Goal: Transaction & Acquisition: Obtain resource

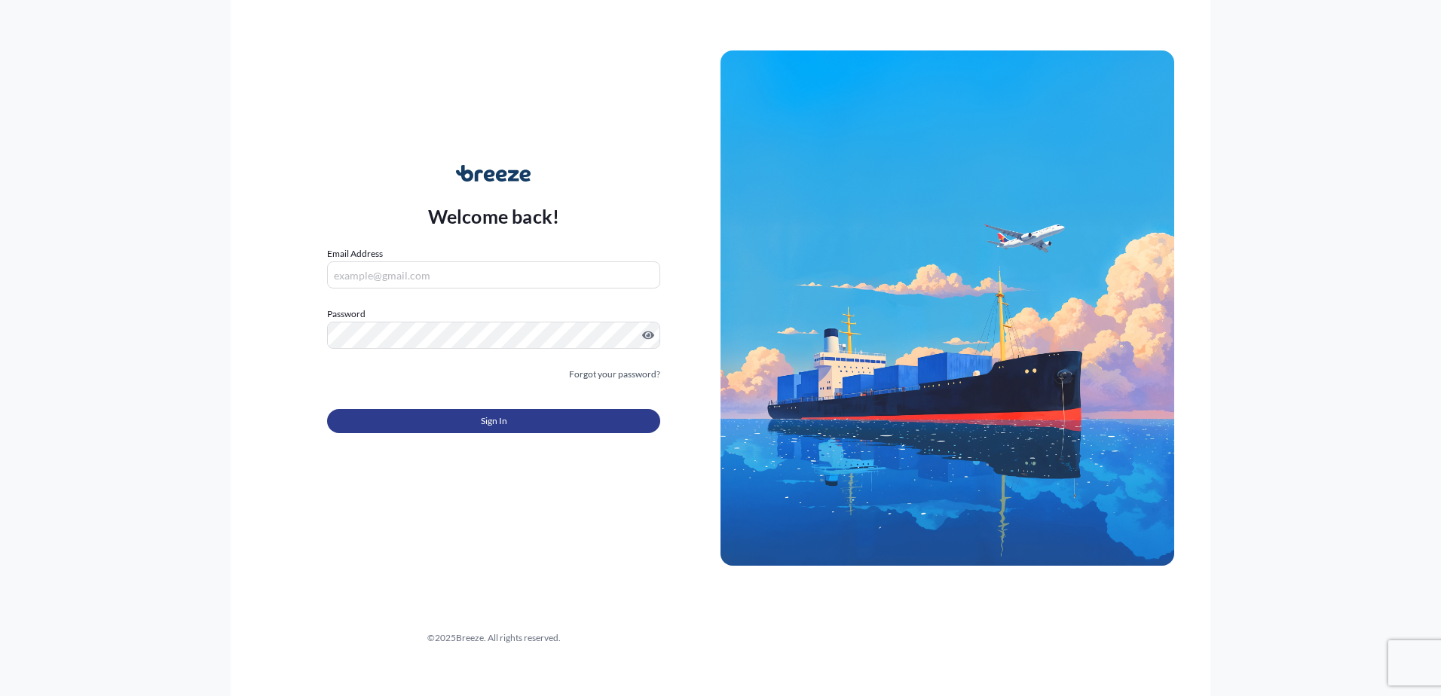
type input "[EMAIL_ADDRESS][DOMAIN_NAME]"
click at [450, 420] on button "Sign In" at bounding box center [493, 421] width 333 height 24
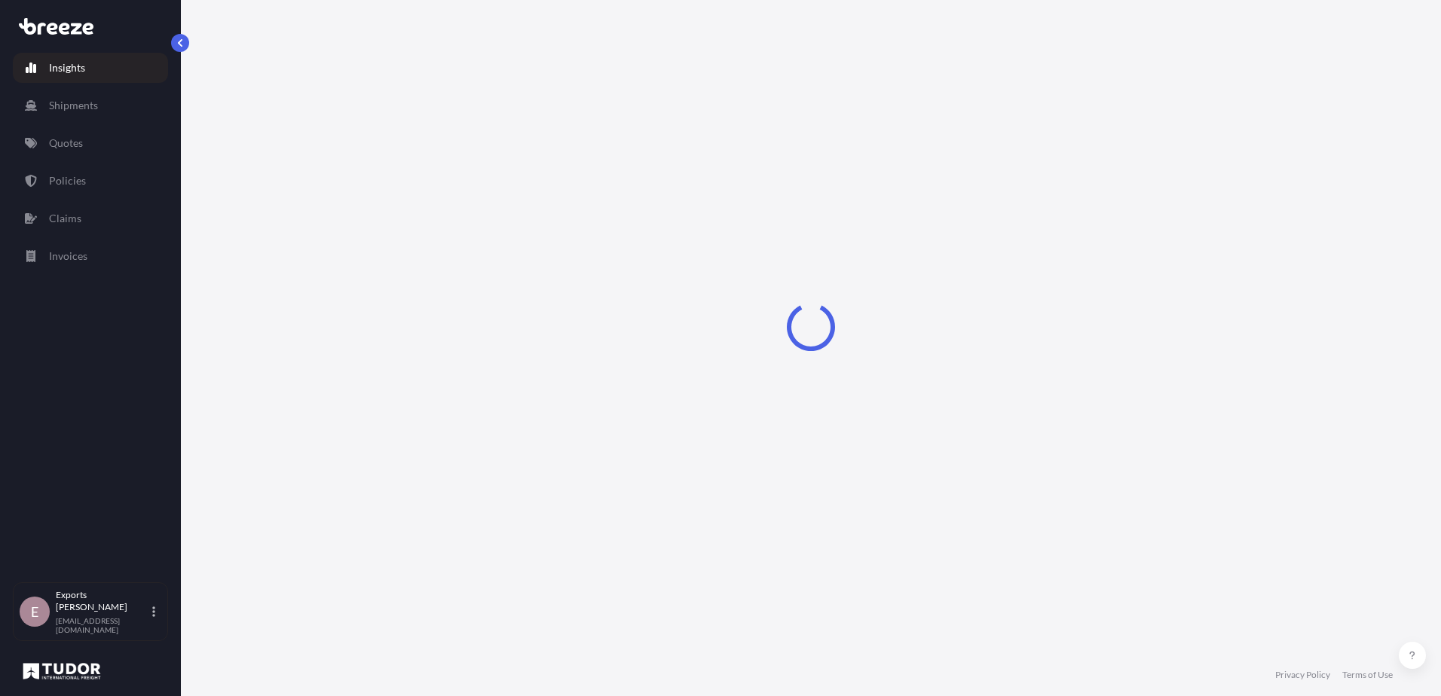
select select "2025"
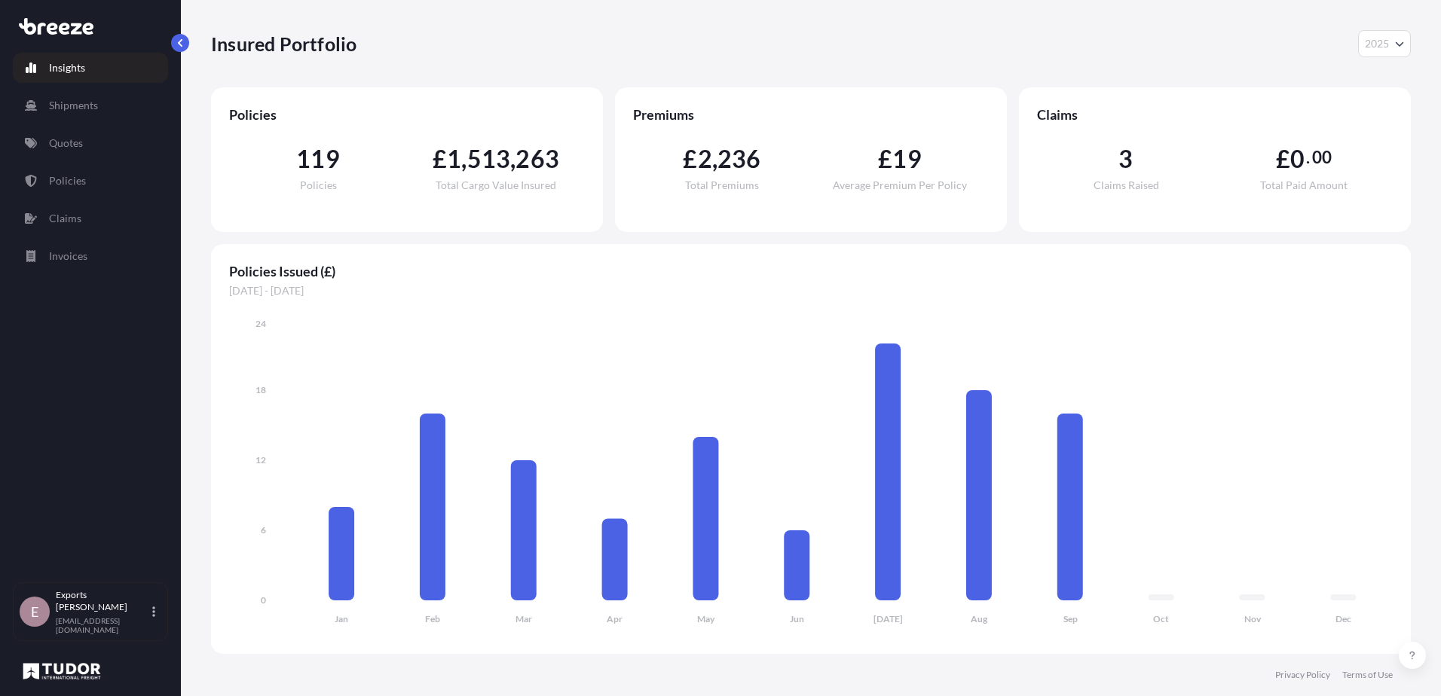
click at [48, 151] on link "Quotes" at bounding box center [90, 143] width 155 height 30
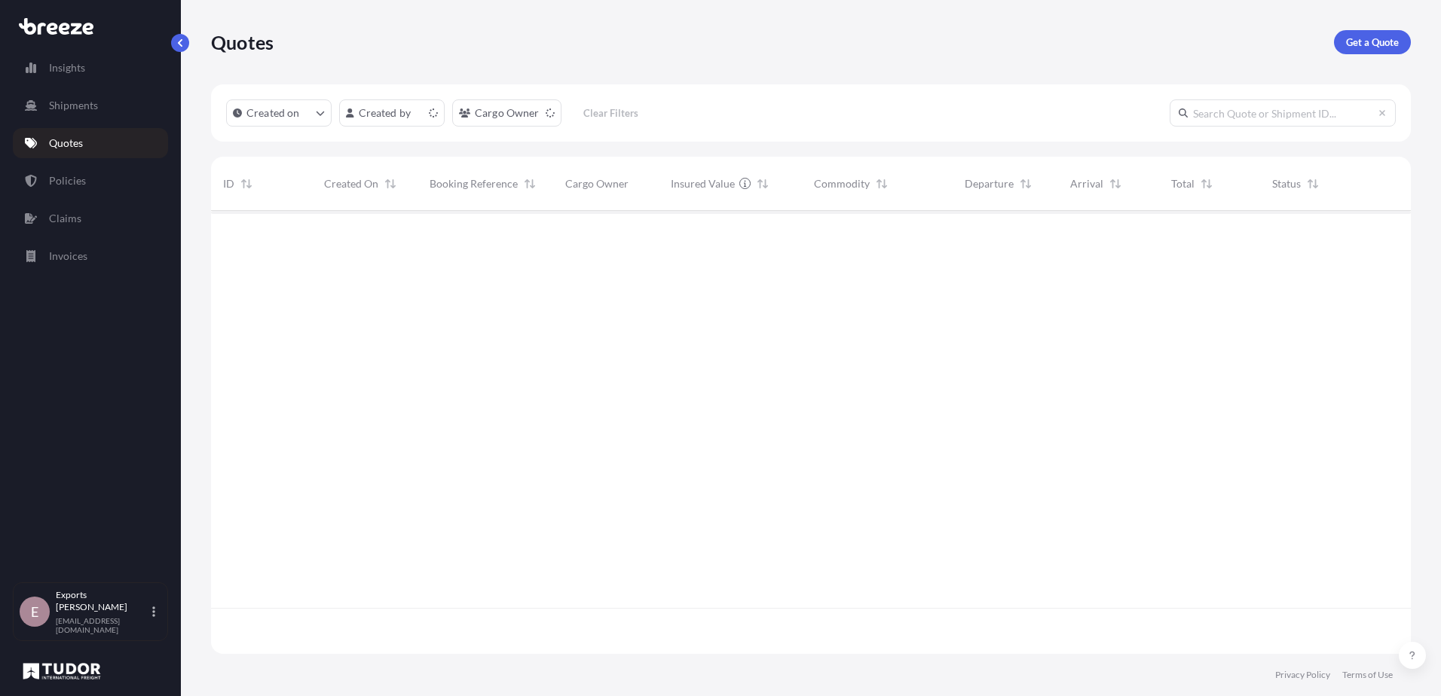
scroll to position [440, 1189]
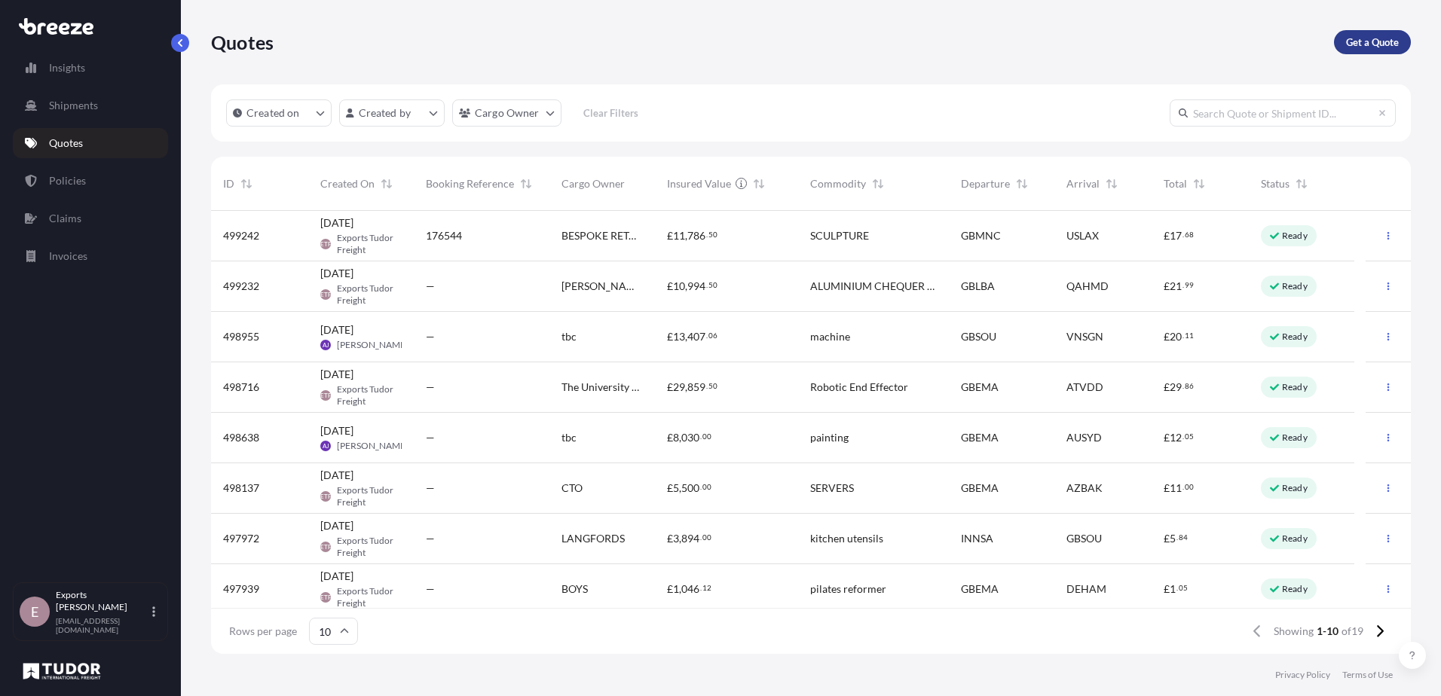
click at [1346, 46] on p "Get a Quote" at bounding box center [1372, 42] width 53 height 15
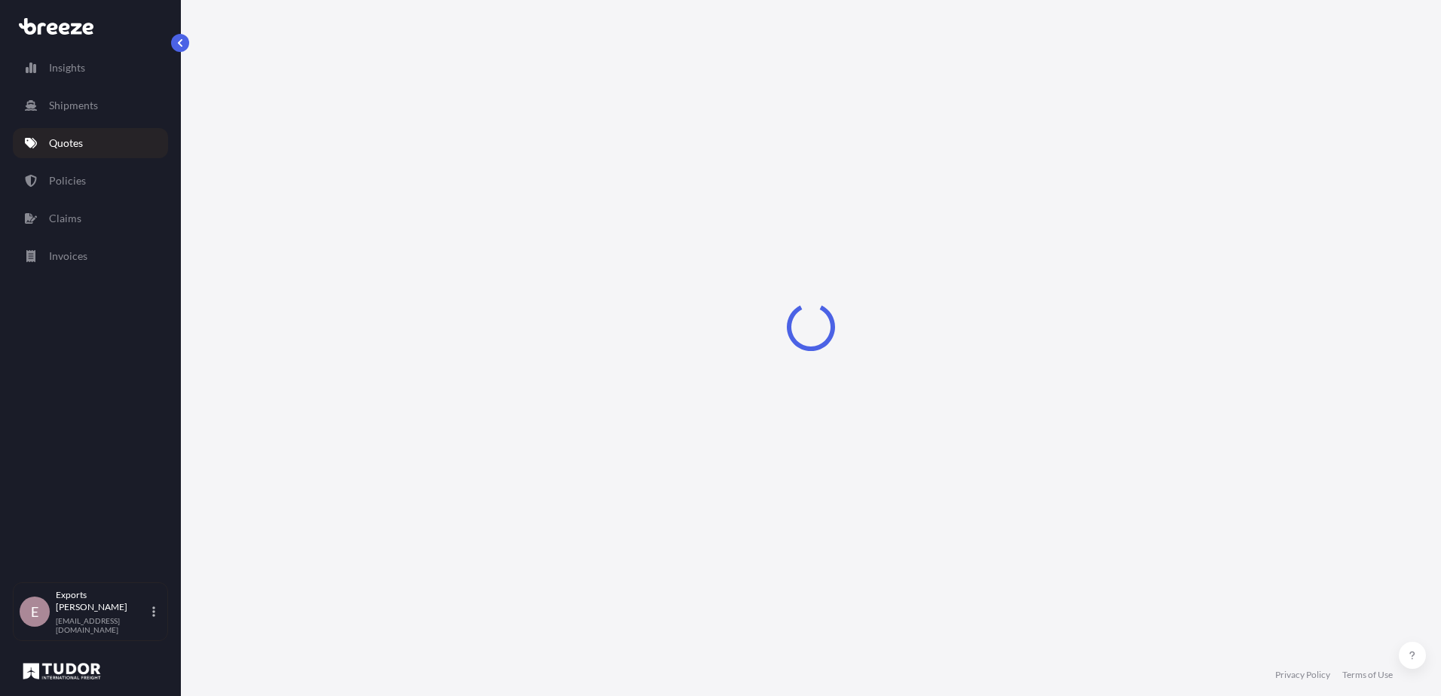
select select "Sea"
select select "1"
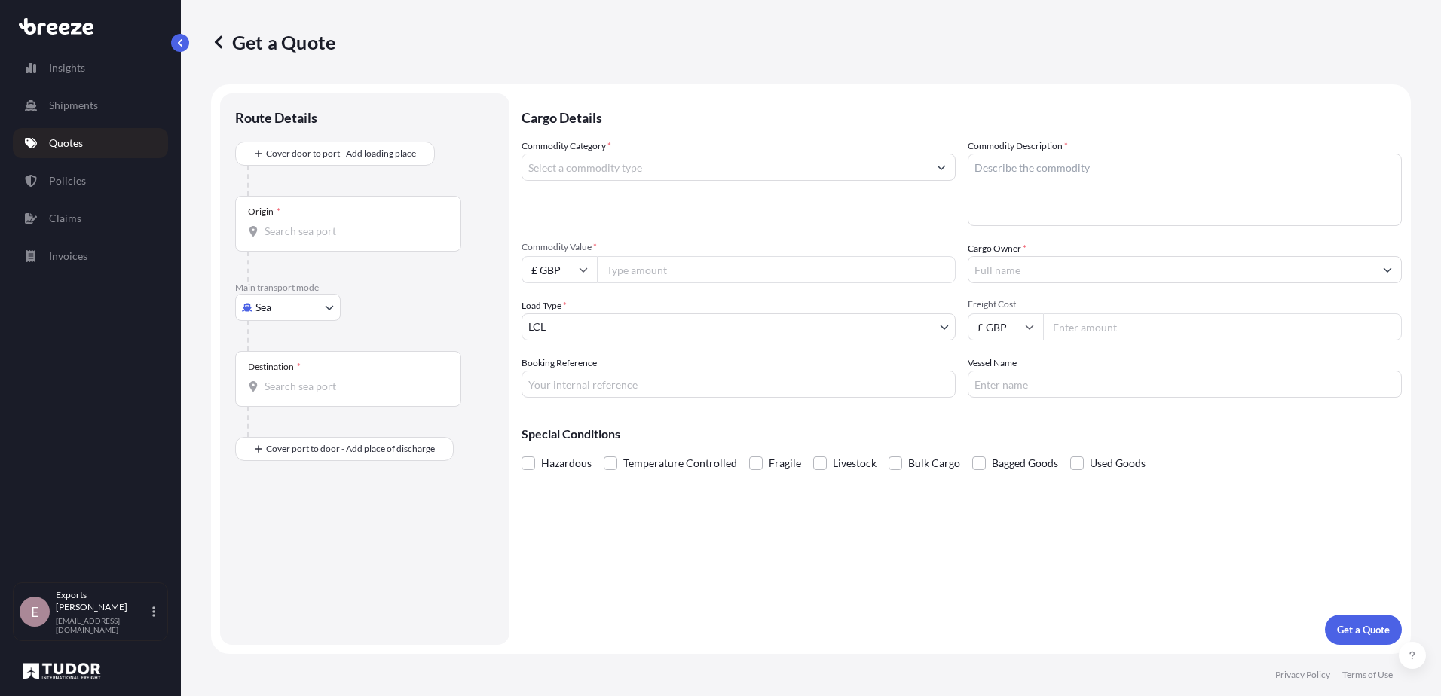
click at [301, 311] on body "Insights Shipments Quotes Policies Claims Invoices E Exports Tudor Freight [EMA…" at bounding box center [720, 348] width 1441 height 696
click at [286, 370] on div "Air" at bounding box center [287, 373] width 93 height 27
select select "Air"
click at [311, 234] on input "Origin *" at bounding box center [354, 237] width 178 height 15
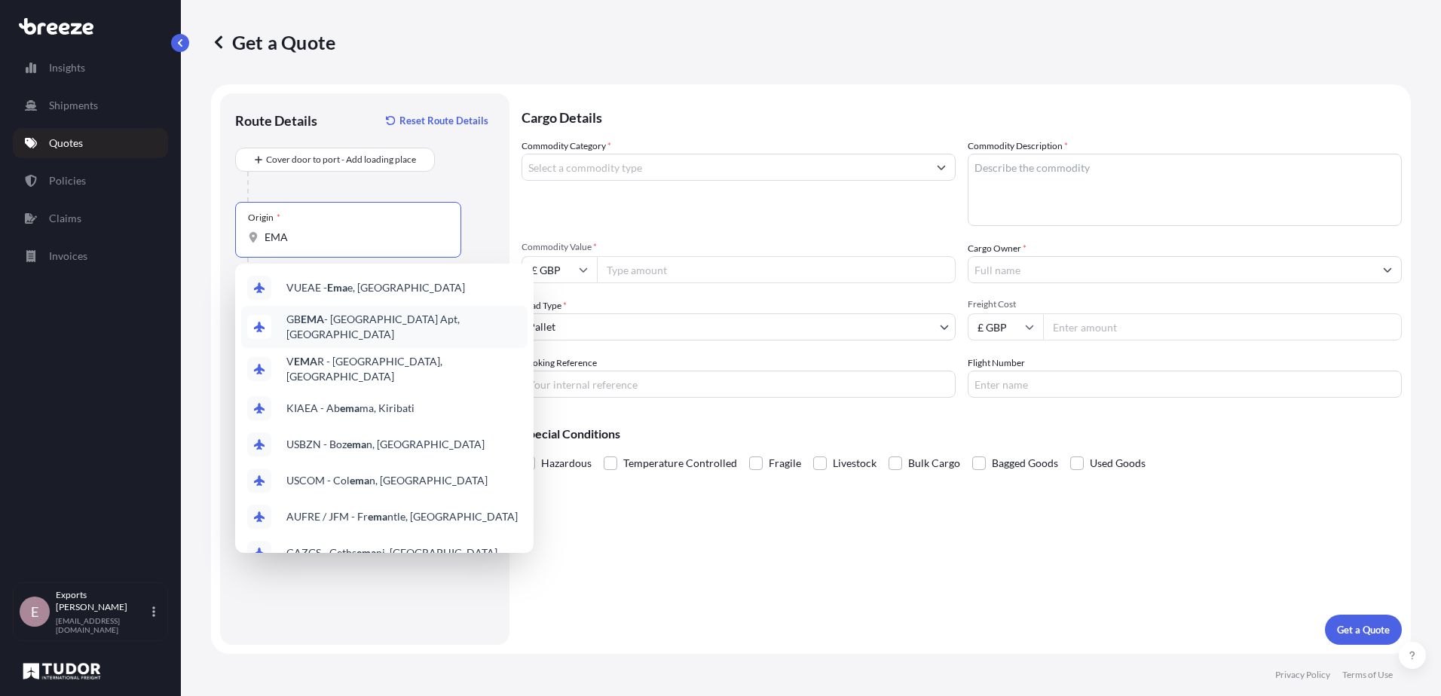
click at [334, 320] on span "GB EMA - [GEOGRAPHIC_DATA] Apt, [GEOGRAPHIC_DATA]" at bounding box center [403, 327] width 235 height 30
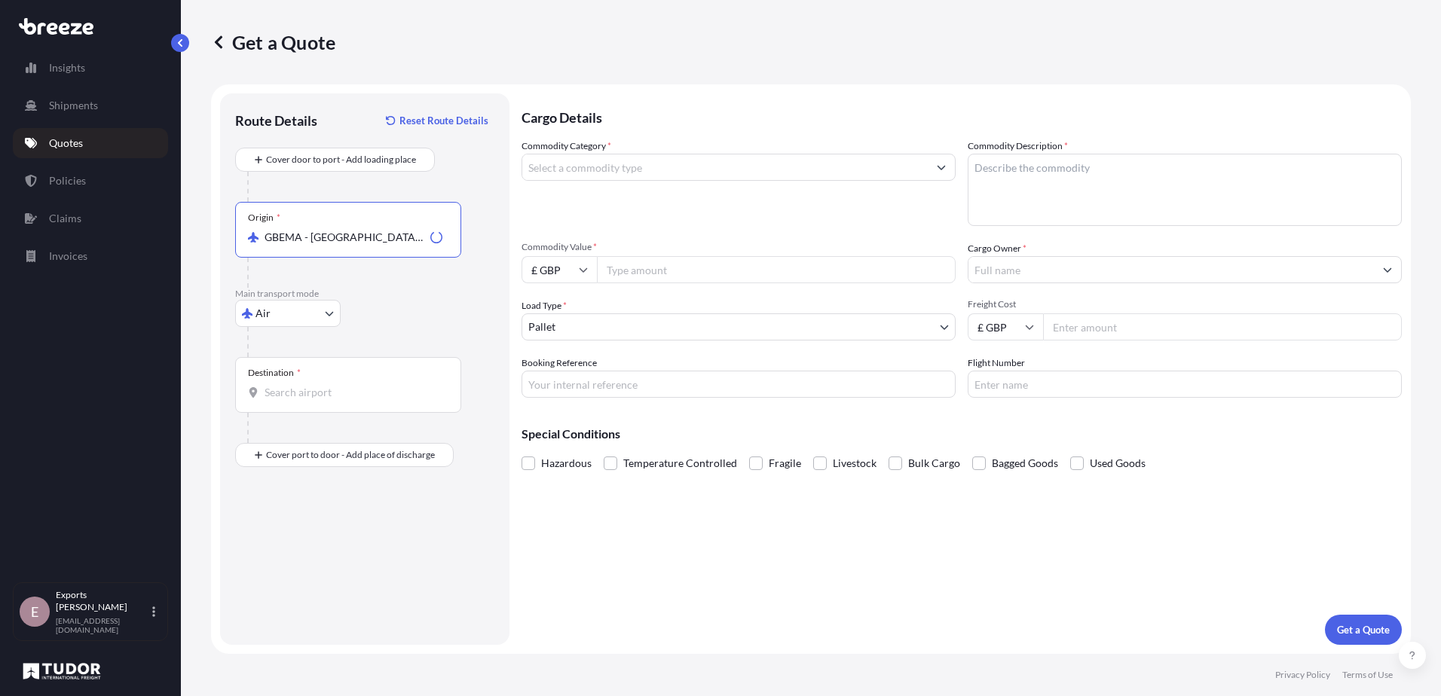
type input "GBEMA - [GEOGRAPHIC_DATA] Apt, [GEOGRAPHIC_DATA]"
click at [297, 387] on input "Destination *" at bounding box center [354, 392] width 178 height 15
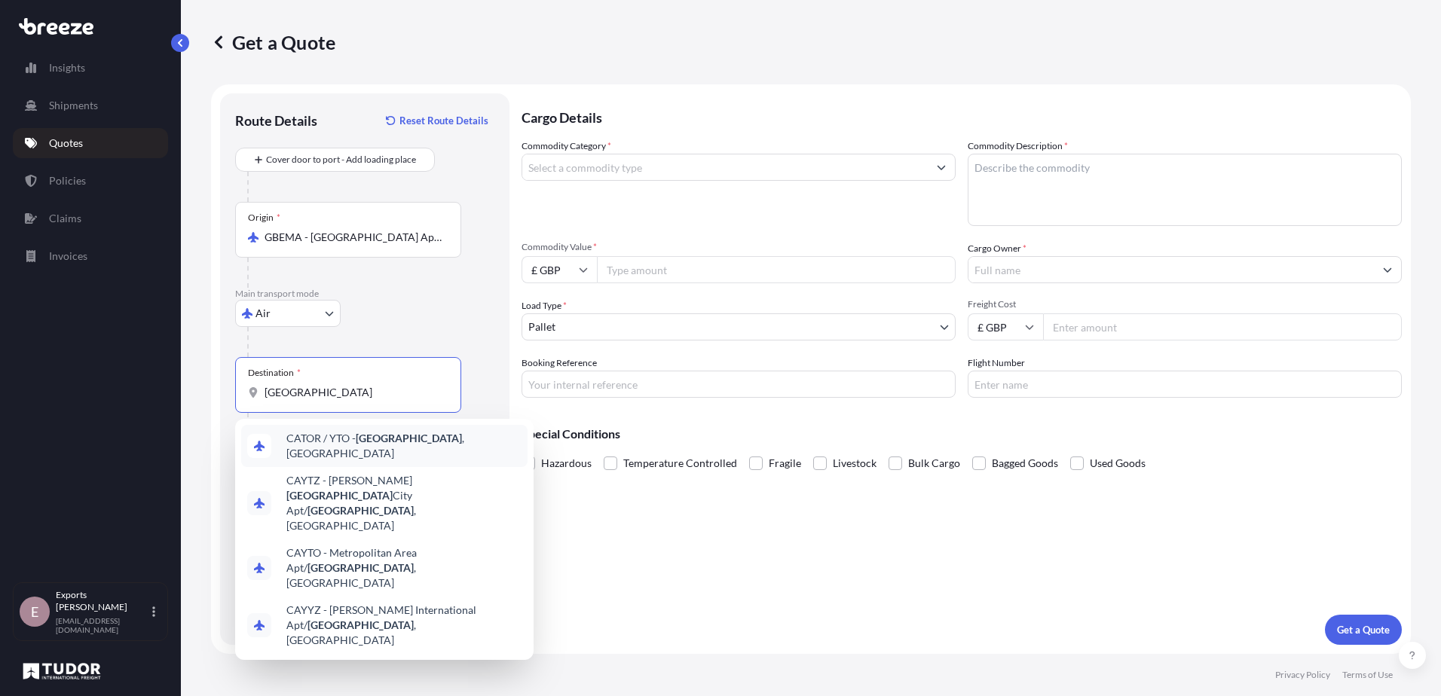
click at [317, 449] on span "CATOR / YTO - [GEOGRAPHIC_DATA] , [GEOGRAPHIC_DATA]" at bounding box center [403, 446] width 235 height 30
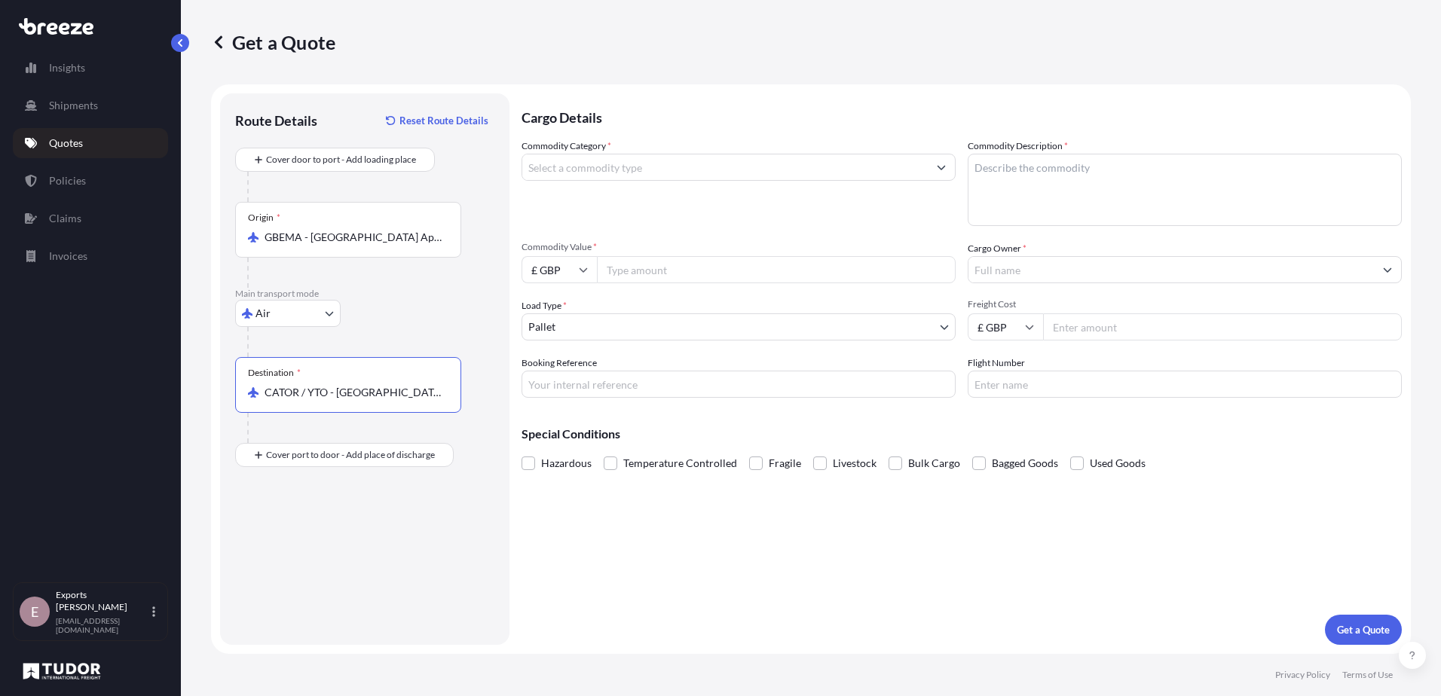
type input "CATOR / YTO - [GEOGRAPHIC_DATA], [GEOGRAPHIC_DATA]"
click at [647, 167] on input "Commodity Category *" at bounding box center [724, 167] width 405 height 27
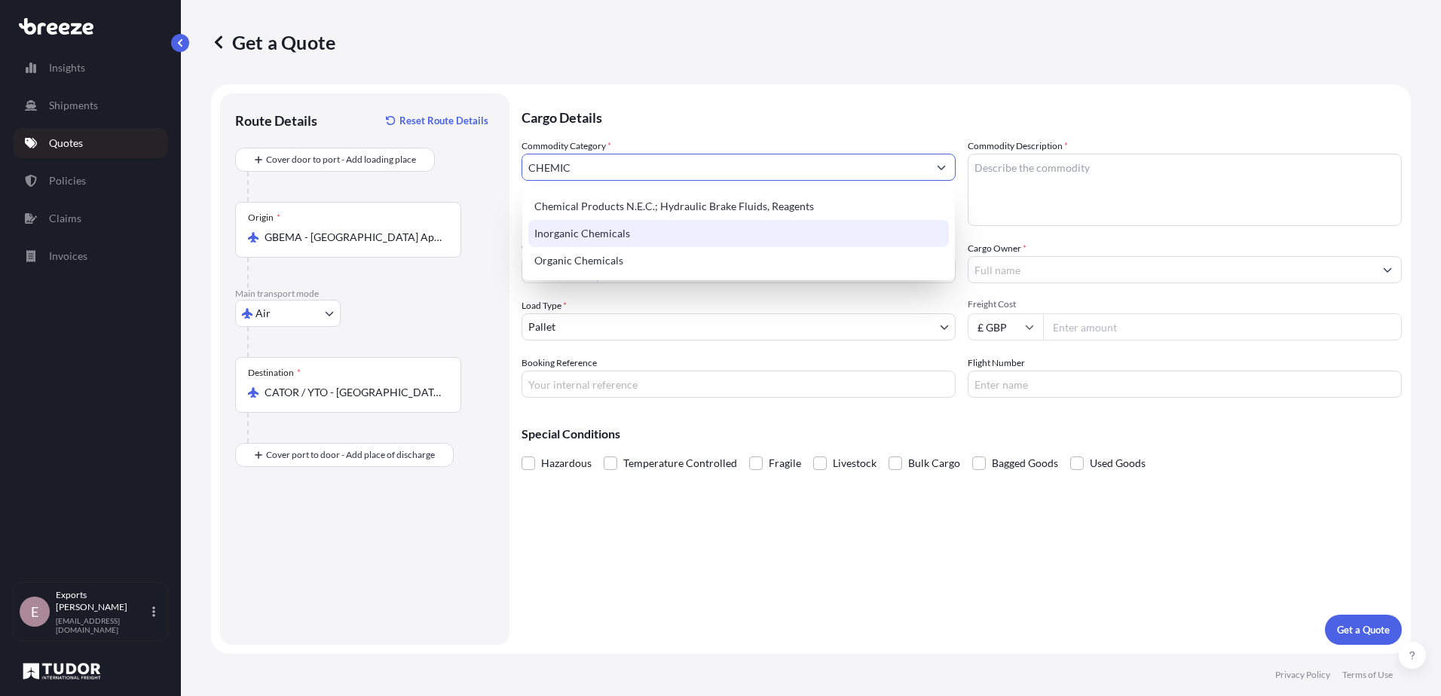
click at [589, 230] on div "Inorganic Chemicals" at bounding box center [738, 233] width 421 height 27
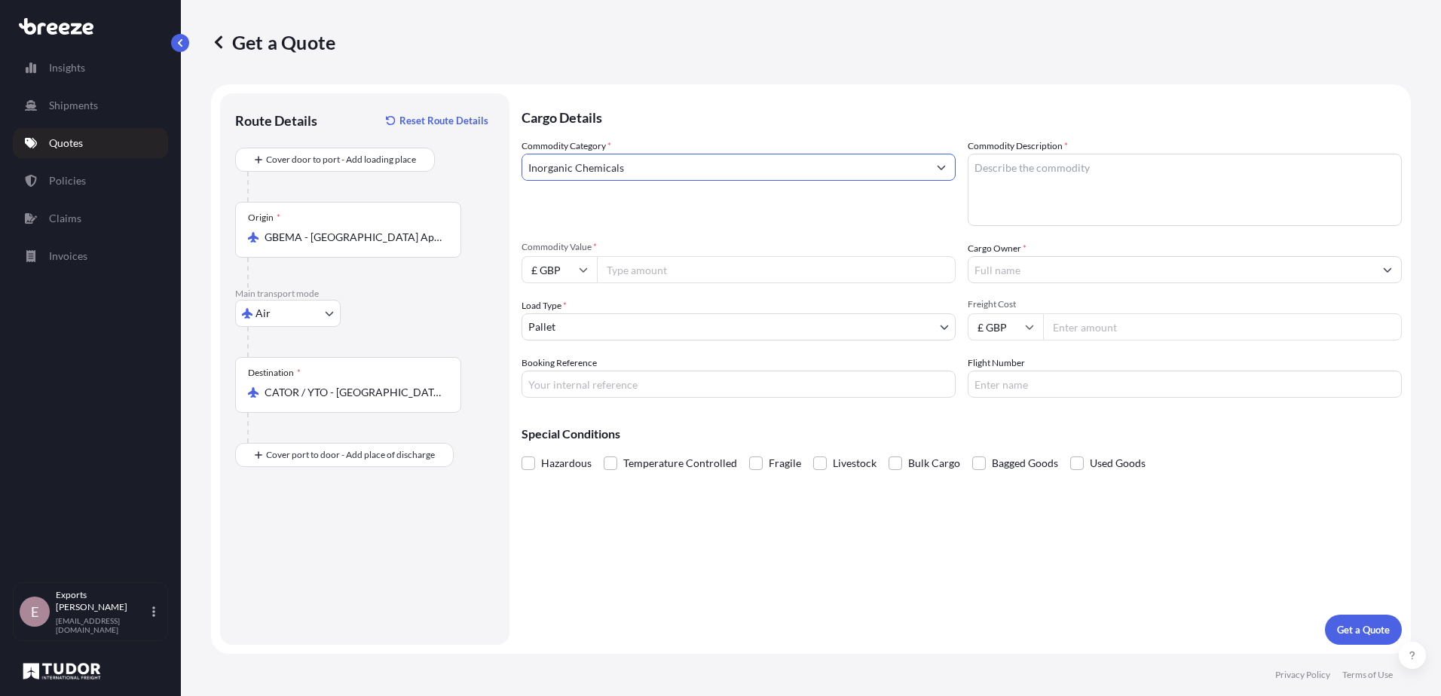
type input "Inorganic Chemicals"
click at [1060, 194] on textarea "Commodity Description *" at bounding box center [1185, 190] width 434 height 72
type textarea "CHEMICALS"
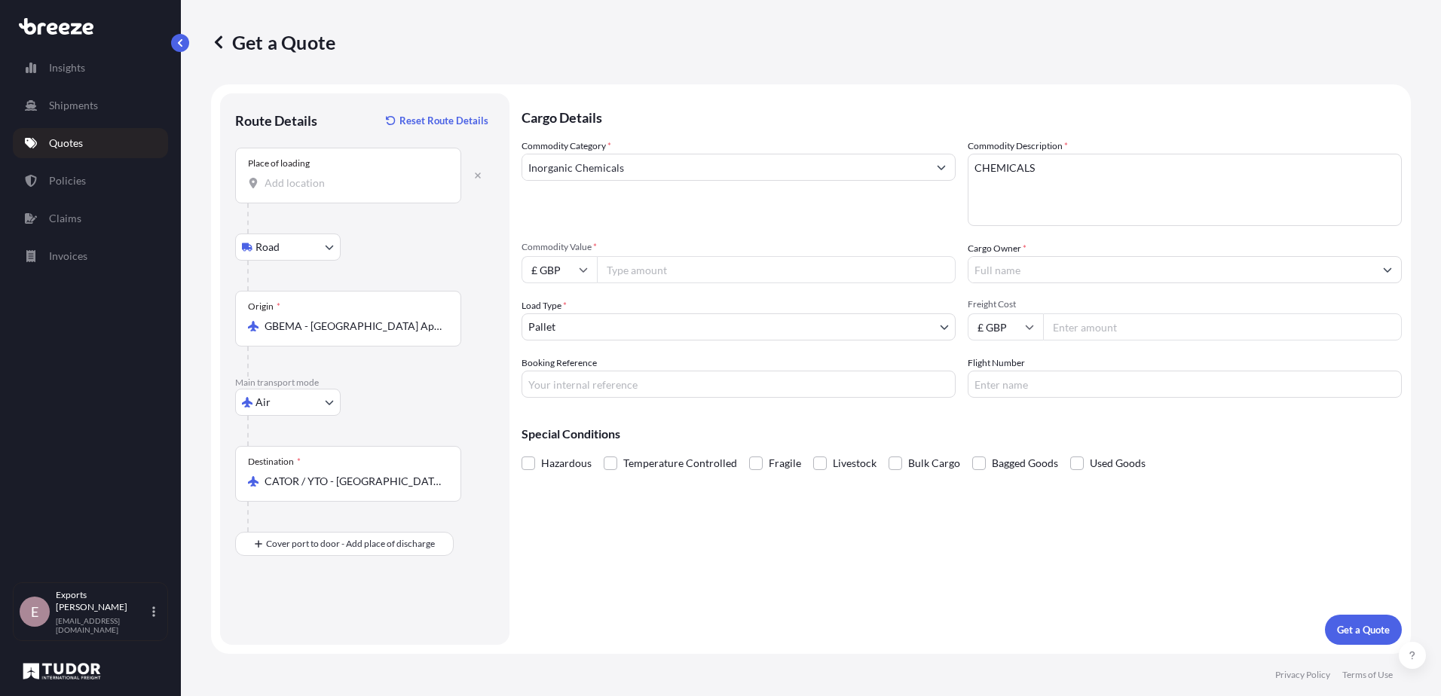
click at [308, 191] on div "Place of loading" at bounding box center [348, 176] width 226 height 56
click at [308, 191] on input "Place of loading" at bounding box center [354, 183] width 178 height 15
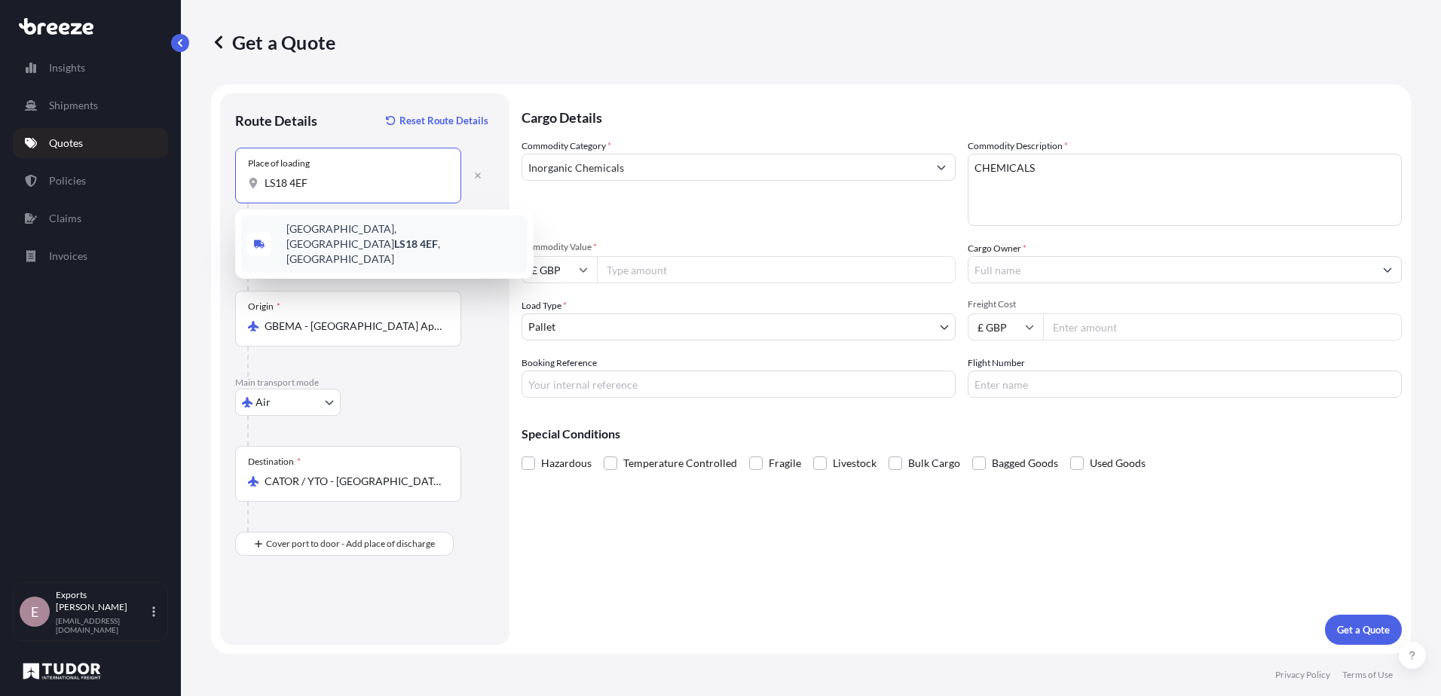
click at [328, 237] on span "[STREET_ADDRESS]" at bounding box center [403, 244] width 235 height 45
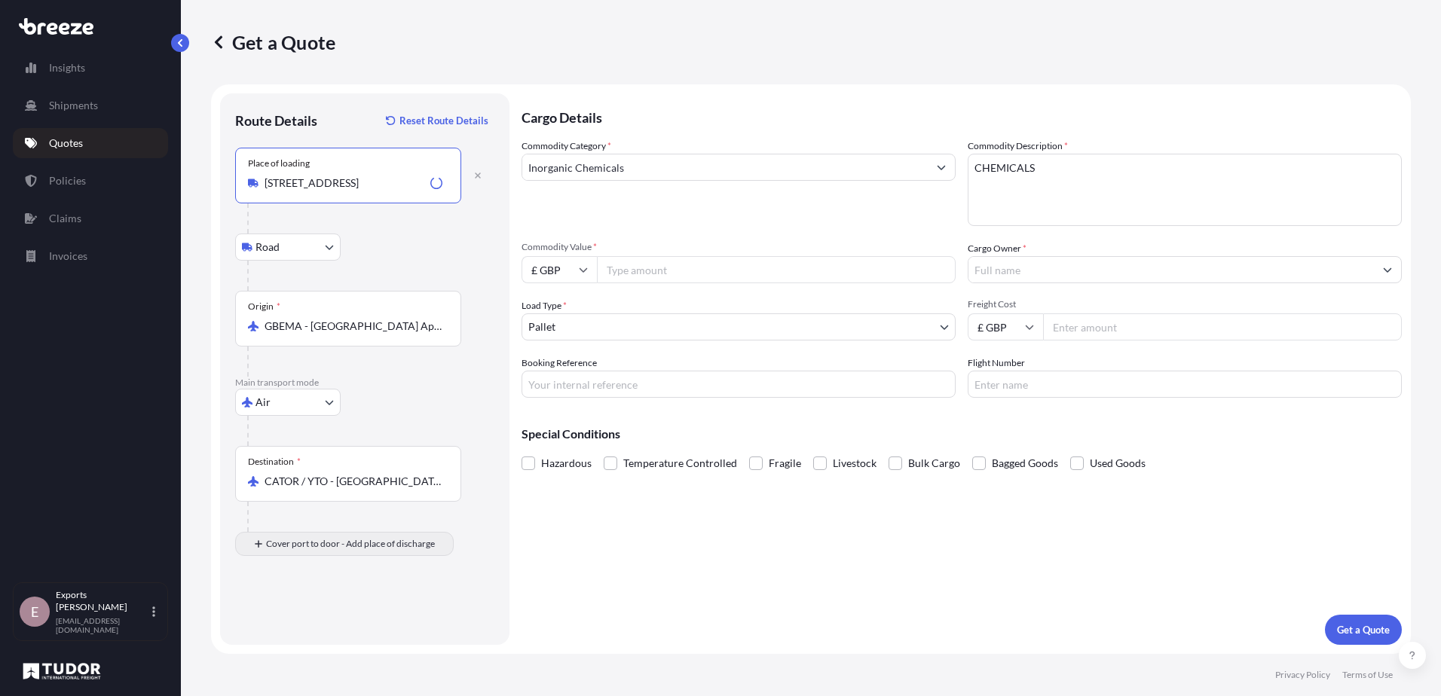
type input "[STREET_ADDRESS]"
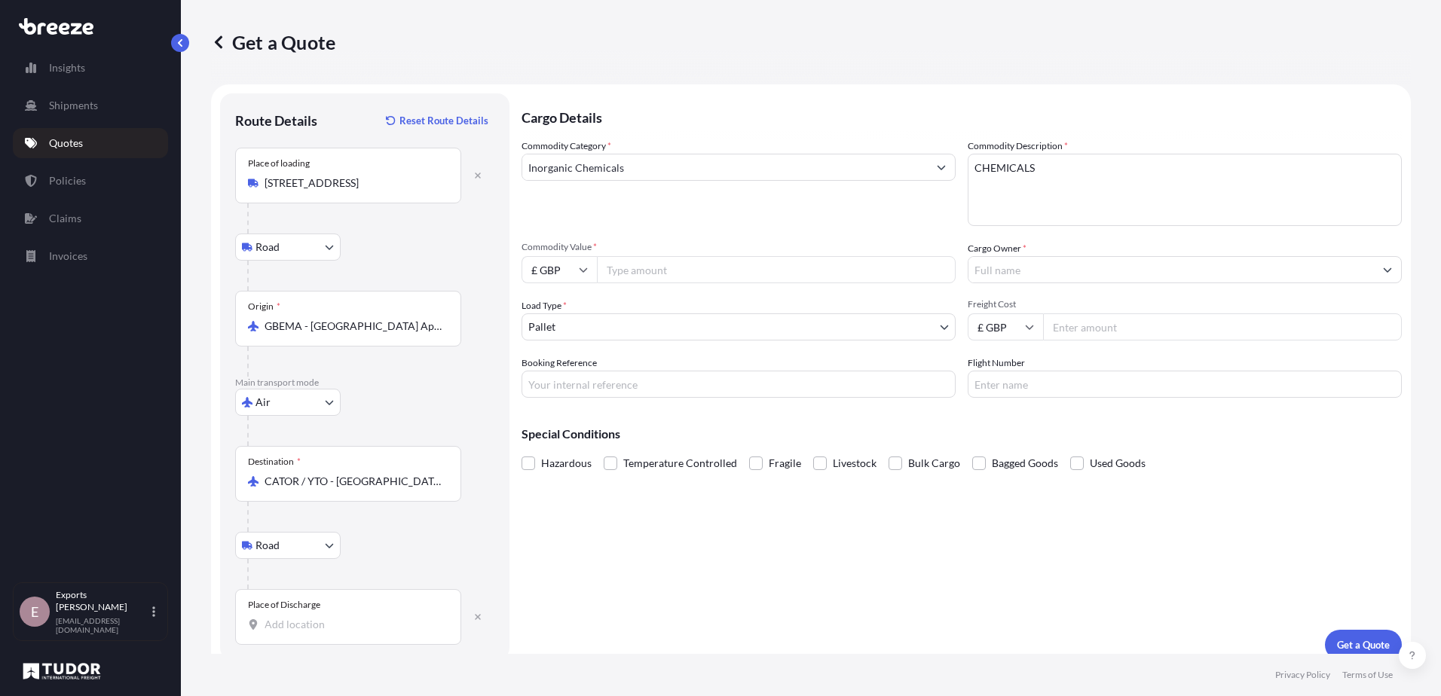
click at [305, 607] on div "Place of Discharge" at bounding box center [284, 605] width 72 height 12
click at [305, 617] on input "Place of Discharge" at bounding box center [354, 624] width 178 height 15
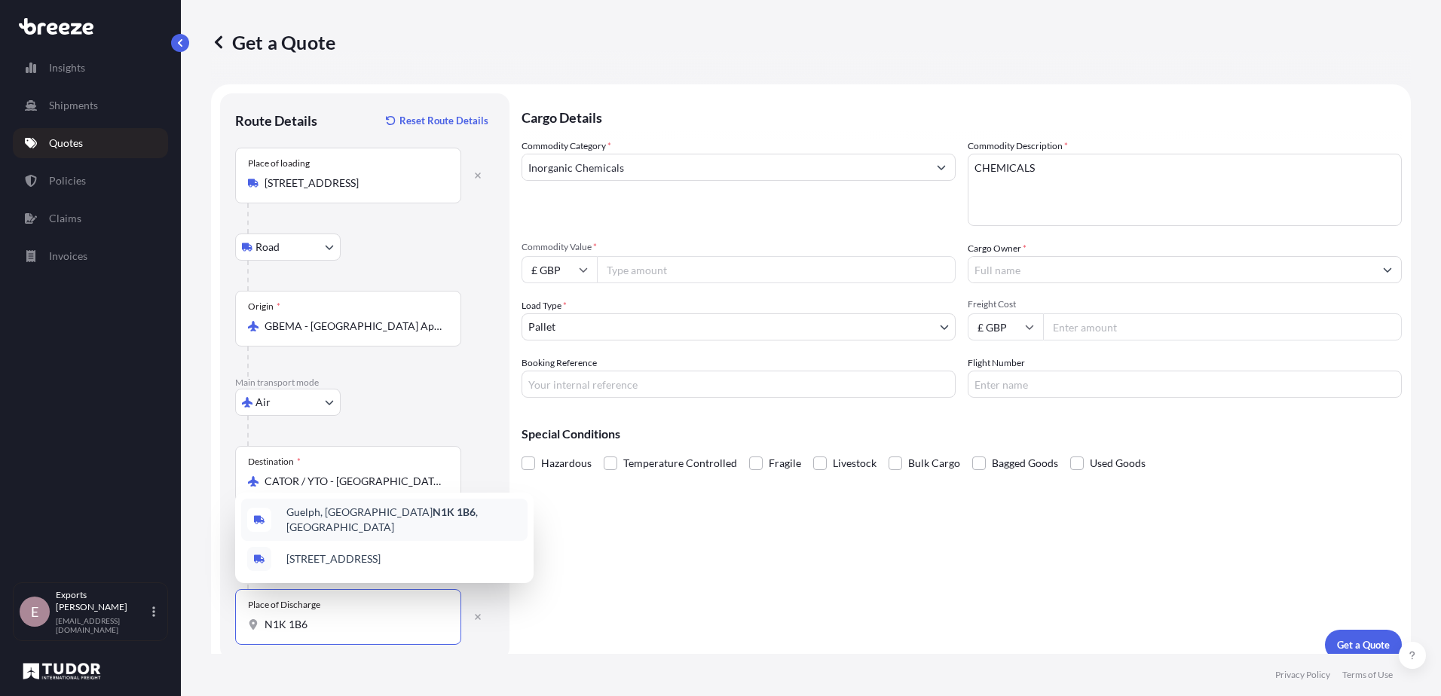
click at [318, 526] on span "Guelph, ON N1K 1B6 , [GEOGRAPHIC_DATA]" at bounding box center [403, 520] width 235 height 30
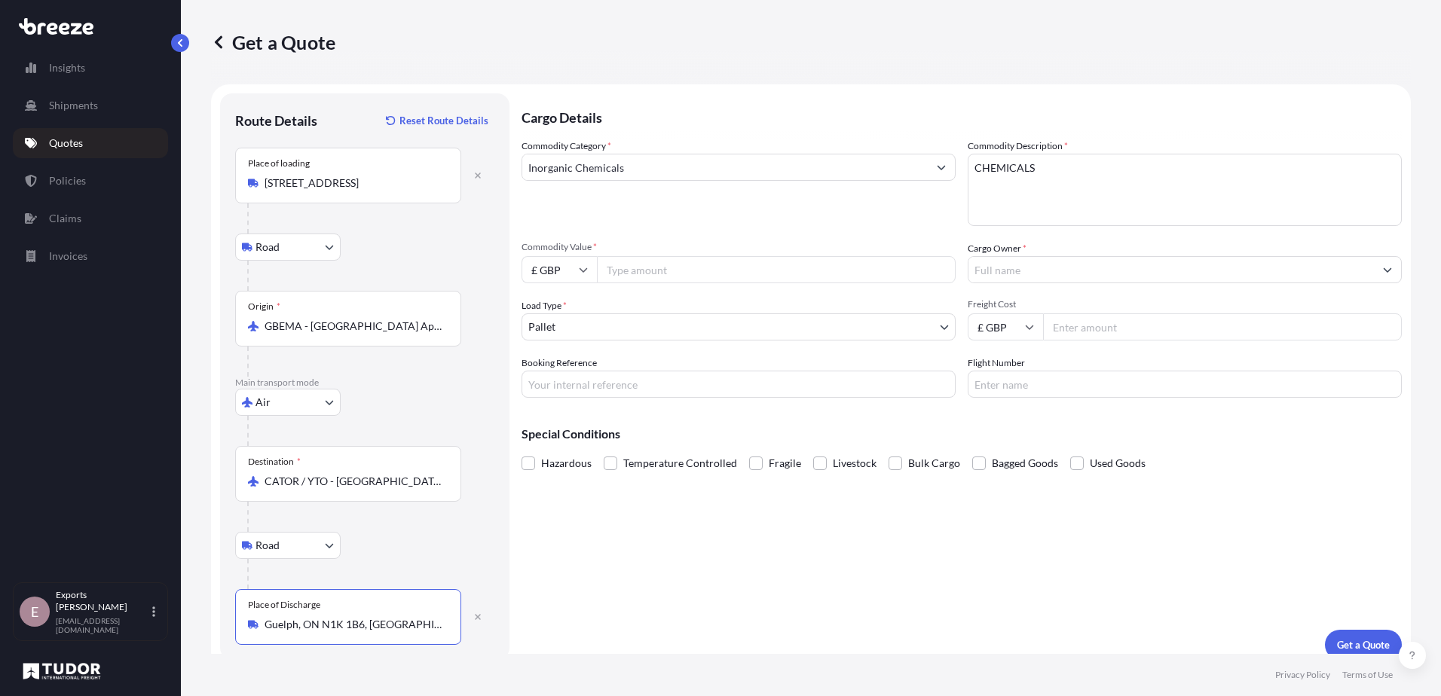
type input "Guelph, ON N1K 1B6, [GEOGRAPHIC_DATA]"
click at [672, 557] on div "Cargo Details Commodity Category * Inorganic Chemicals Commodity Description * …" at bounding box center [962, 376] width 880 height 567
click at [675, 278] on input "Commodity Value *" at bounding box center [776, 269] width 359 height 27
click at [464, 295] on form "Route Details Reset Route Details Place of loading [GEOGRAPHIC_DATA], UK Road R…" at bounding box center [811, 376] width 1200 height 585
click at [656, 267] on input "110.04" at bounding box center [776, 269] width 359 height 27
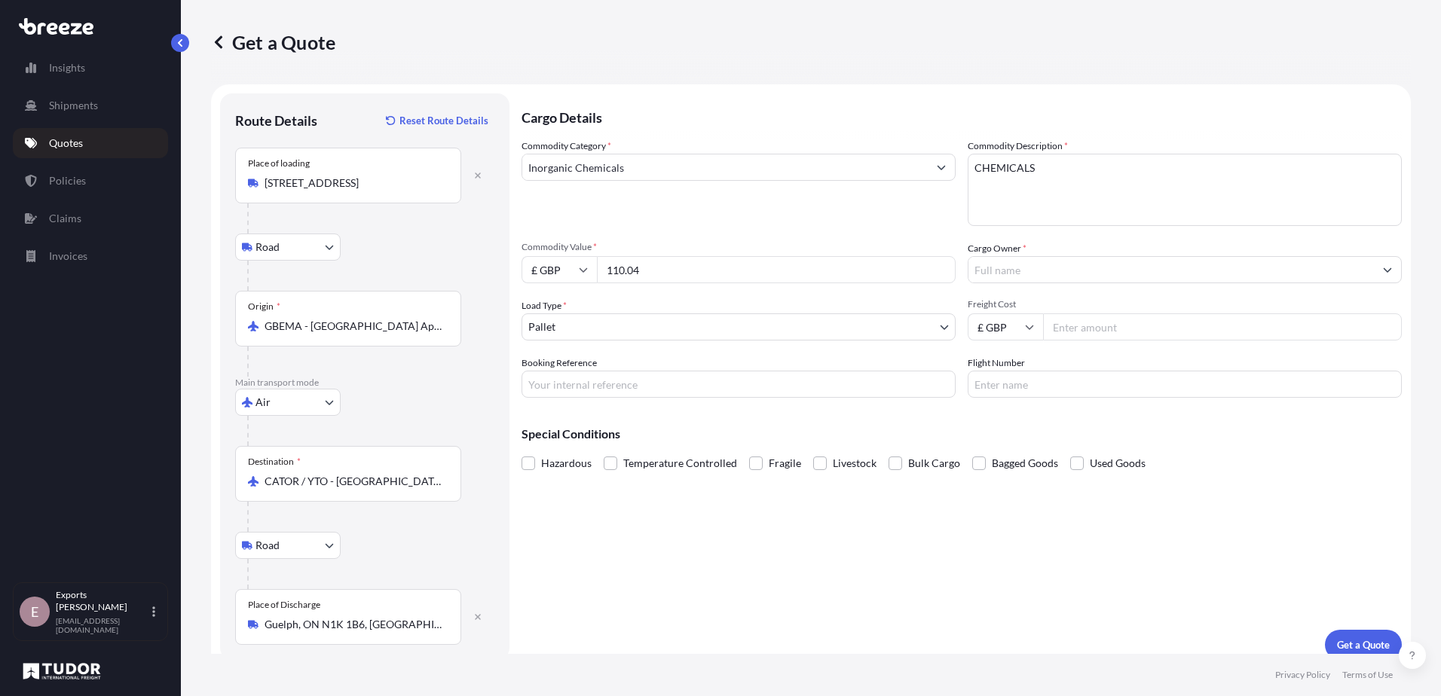
drag, startPoint x: 567, startPoint y: 274, endPoint x: 555, endPoint y: 266, distance: 13.6
click at [555, 275] on div "£ GBP 110.04" at bounding box center [739, 269] width 434 height 27
type input "2520.71"
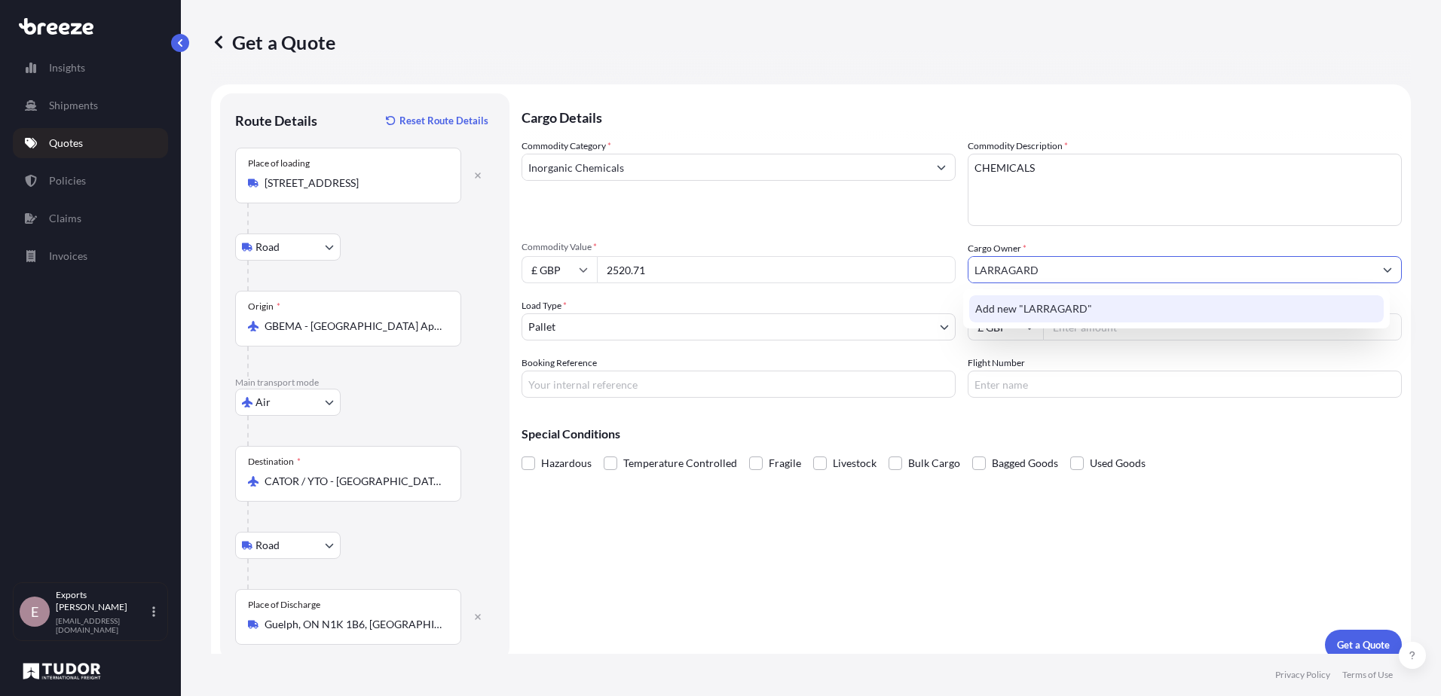
type input "LARRAGARD"
click at [1278, 492] on div "Cargo Details Commodity Category * Inorganic Chemicals Commodity Description * …" at bounding box center [962, 376] width 880 height 567
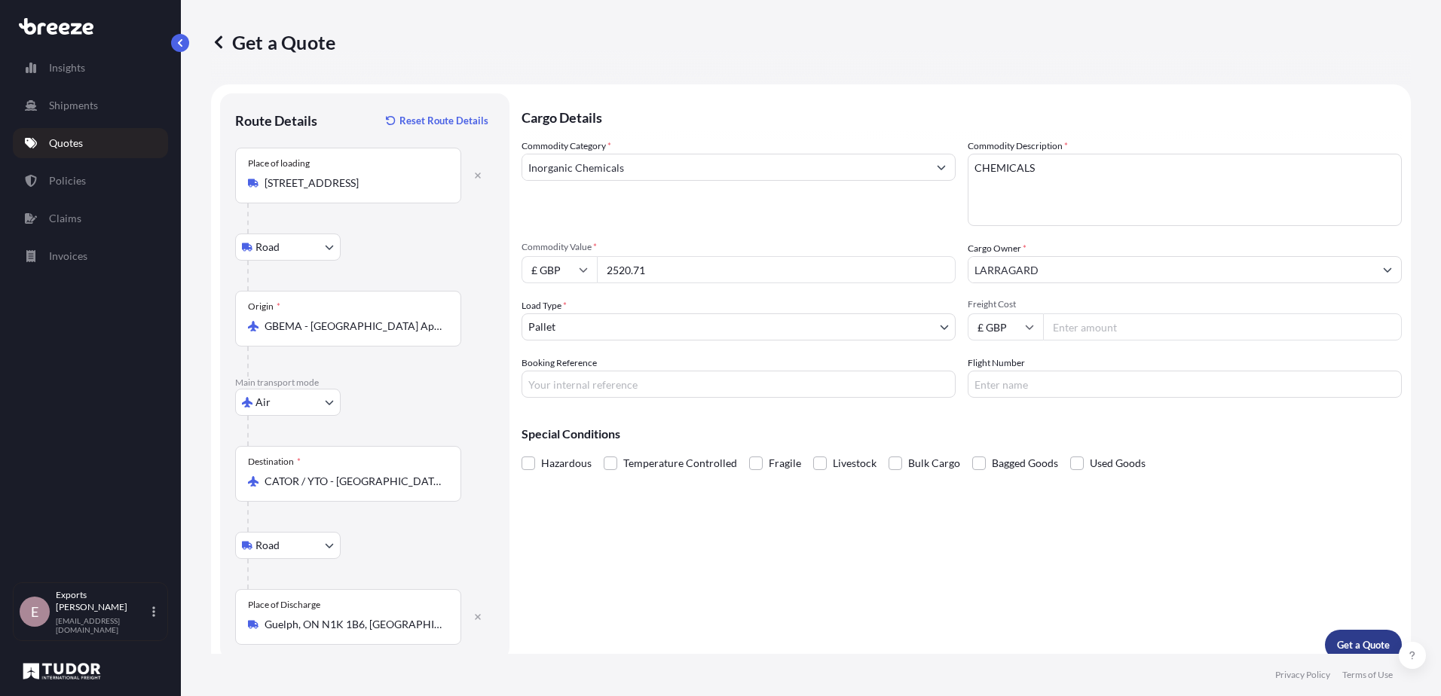
click at [1345, 633] on button "Get a Quote" at bounding box center [1363, 645] width 77 height 30
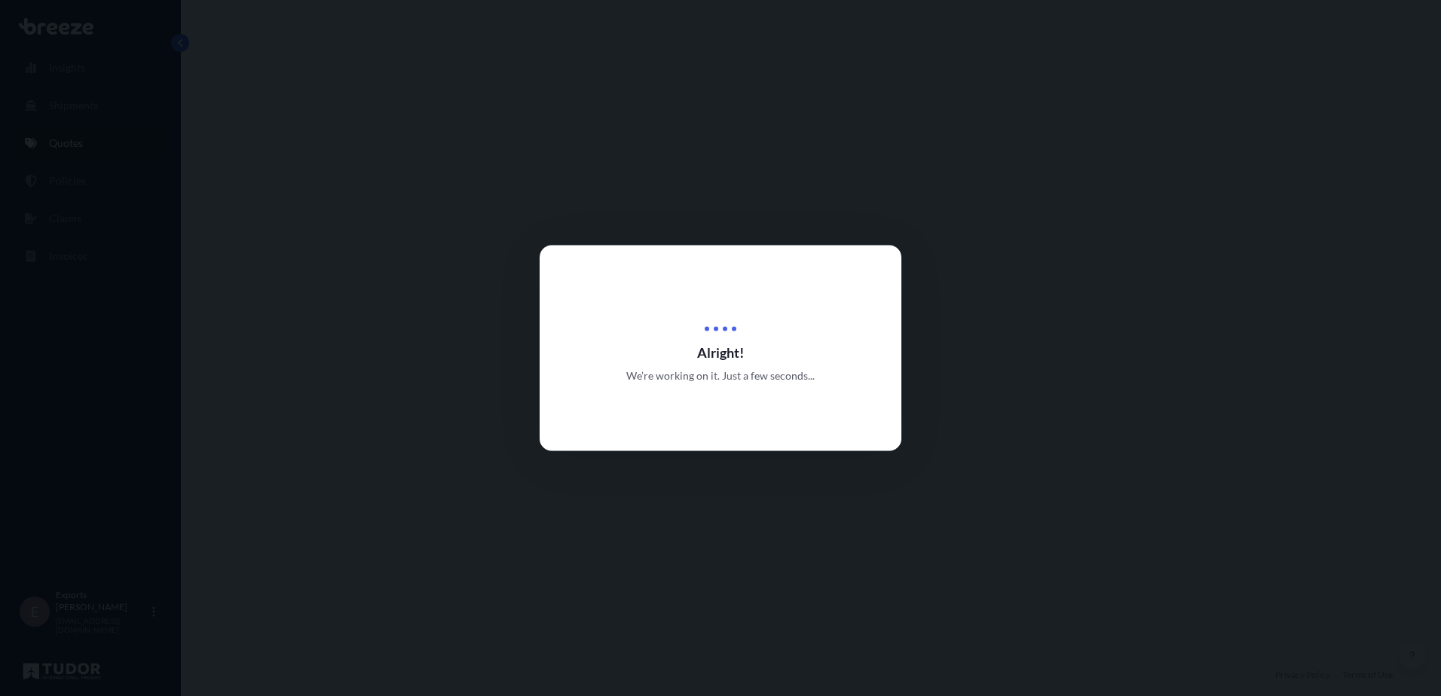
select select "Road"
select select "Air"
select select "Road"
select select "1"
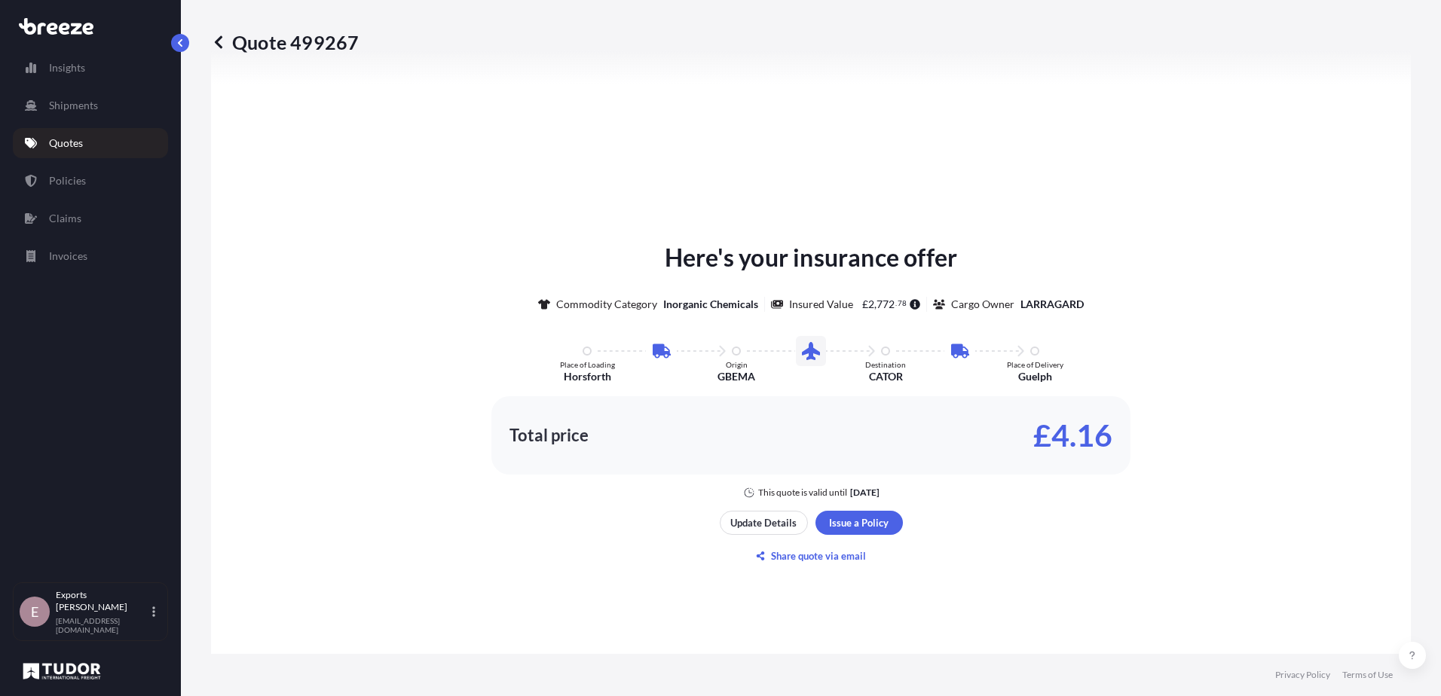
scroll to position [754, 0]
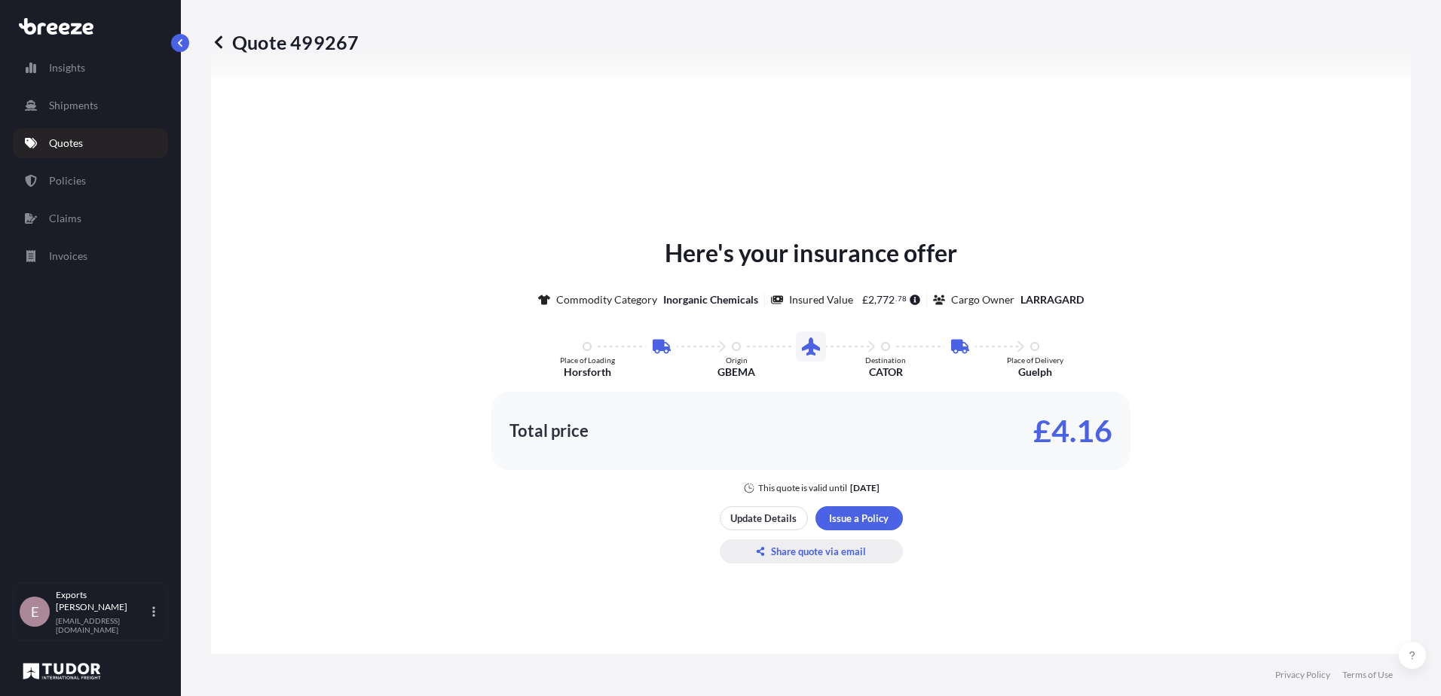
click at [812, 546] on p "Share quote via email" at bounding box center [818, 551] width 95 height 15
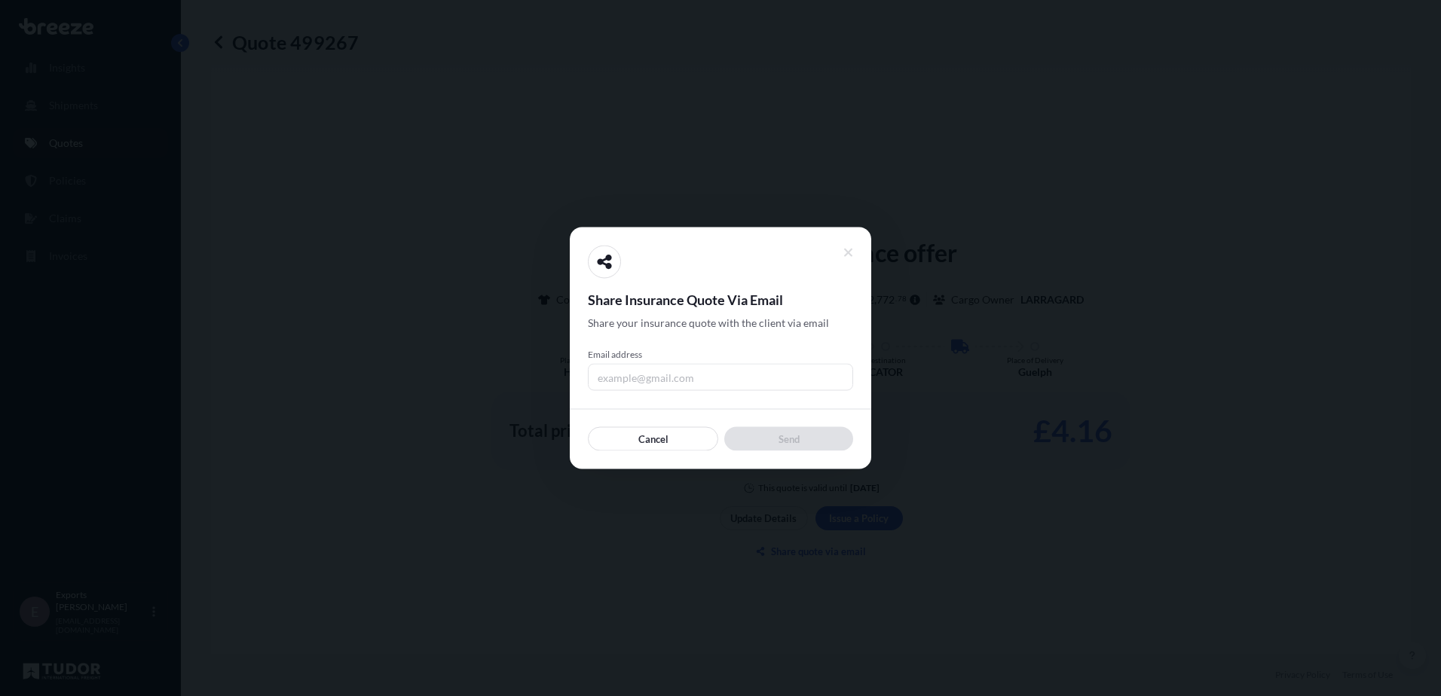
drag, startPoint x: 659, startPoint y: 371, endPoint x: 658, endPoint y: 384, distance: 13.6
click at [659, 371] on input "Email address" at bounding box center [720, 377] width 265 height 27
type input "[PERSON_NAME][EMAIL_ADDRESS][DOMAIN_NAME]"
